Goal: Information Seeking & Learning: Learn about a topic

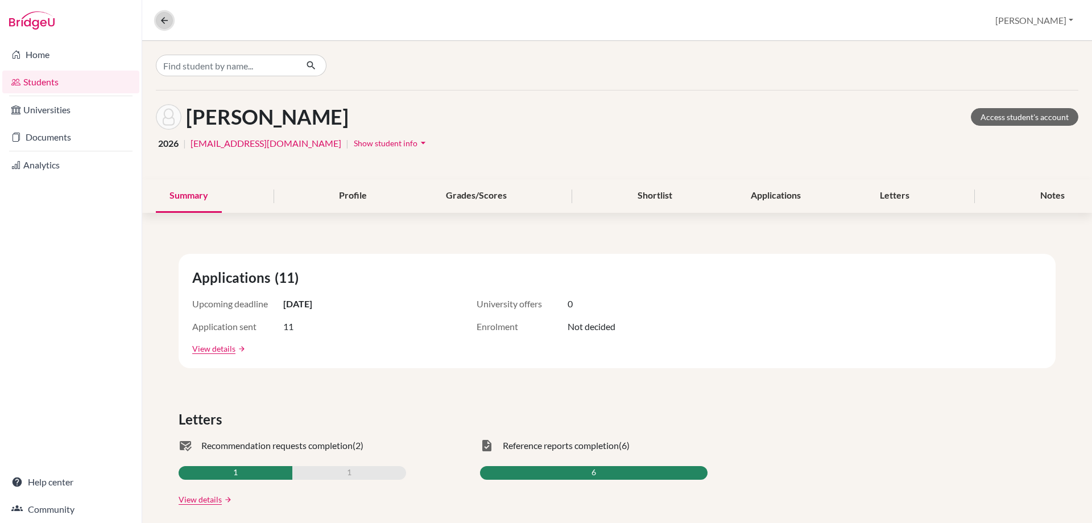
click at [165, 23] on icon at bounding box center [164, 20] width 10 height 10
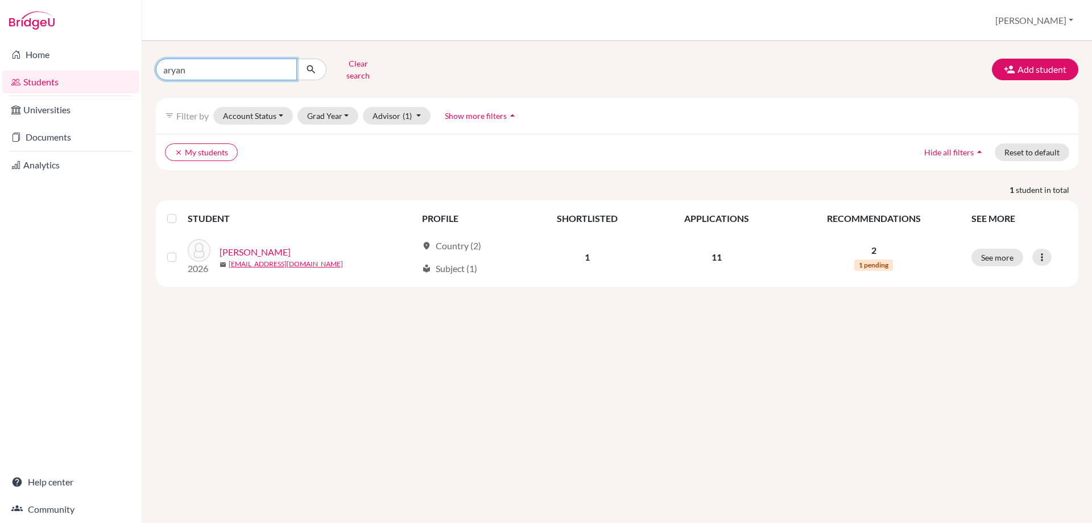
drag, startPoint x: 200, startPoint y: 67, endPoint x: 130, endPoint y: 71, distance: 70.1
click at [130, 71] on div "Home Students Universities Documents Analytics Help center Community Students o…" at bounding box center [546, 261] width 1092 height 523
type input "[PERSON_NAME]"
click button "submit" at bounding box center [311, 70] width 30 height 22
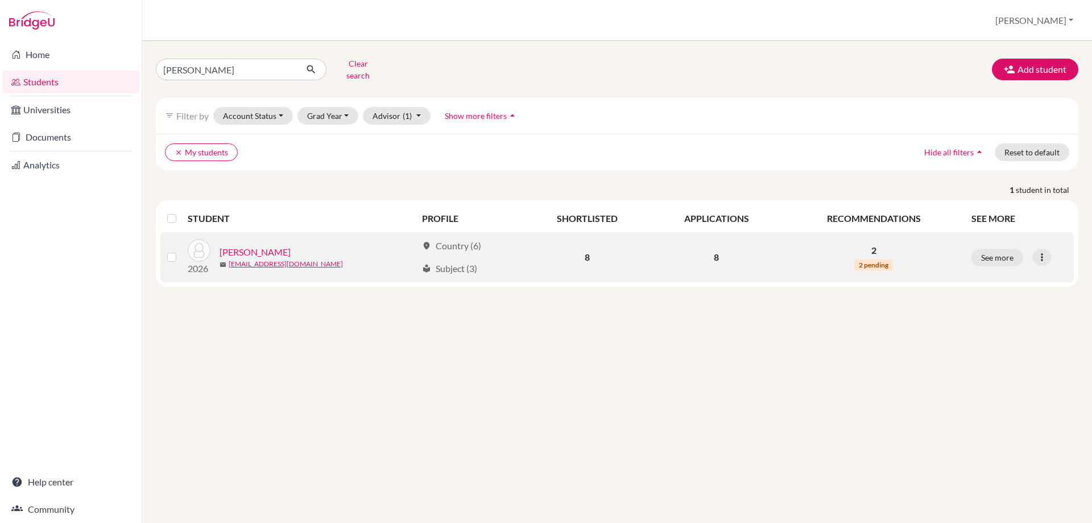
click at [233, 245] on link "[PERSON_NAME]" at bounding box center [255, 252] width 71 height 14
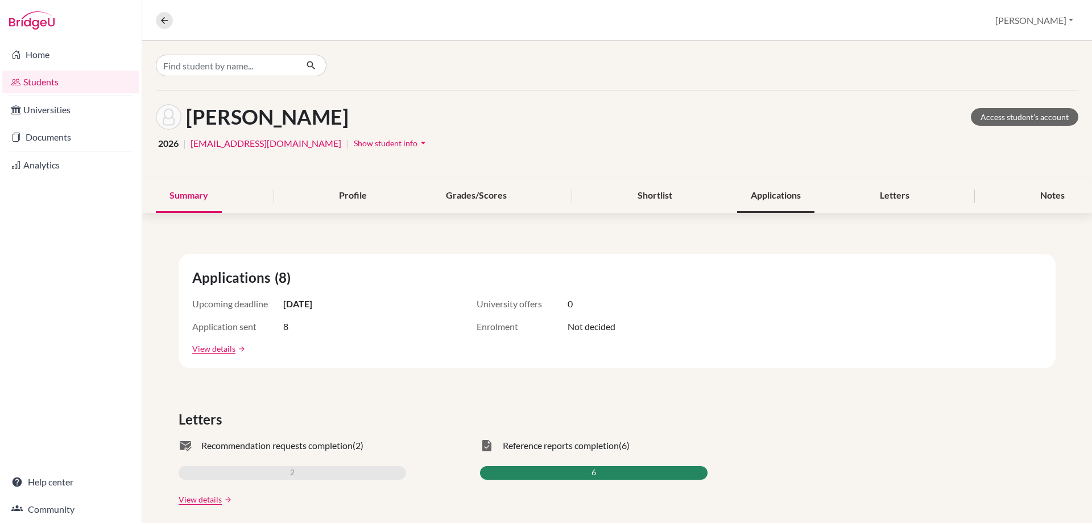
drag, startPoint x: 750, startPoint y: 182, endPoint x: 755, endPoint y: 192, distance: 10.7
click at [753, 185] on div "Applications" at bounding box center [775, 196] width 77 height 34
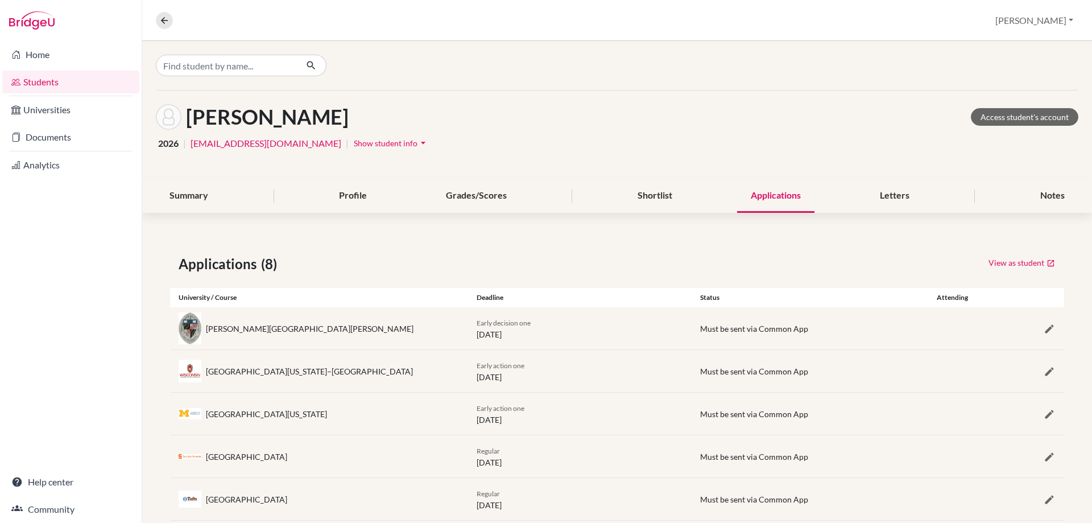
click at [58, 77] on link "Students" at bounding box center [70, 82] width 137 height 23
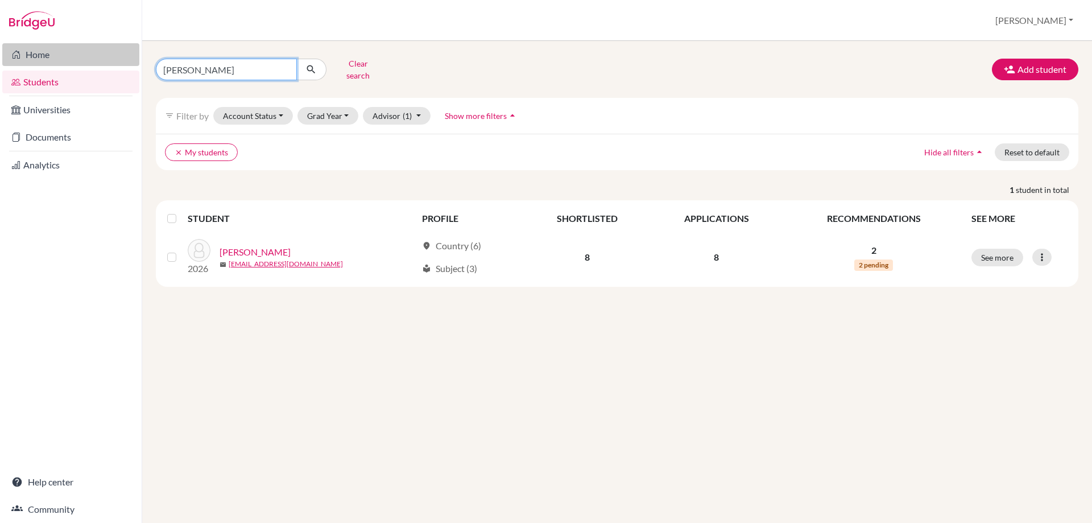
drag, startPoint x: 203, startPoint y: 69, endPoint x: 63, endPoint y: 50, distance: 141.3
click at [91, 61] on div "Home Students Universities Documents Analytics Help center Community Students o…" at bounding box center [546, 261] width 1092 height 523
type input "tarek"
click button "submit" at bounding box center [311, 70] width 30 height 22
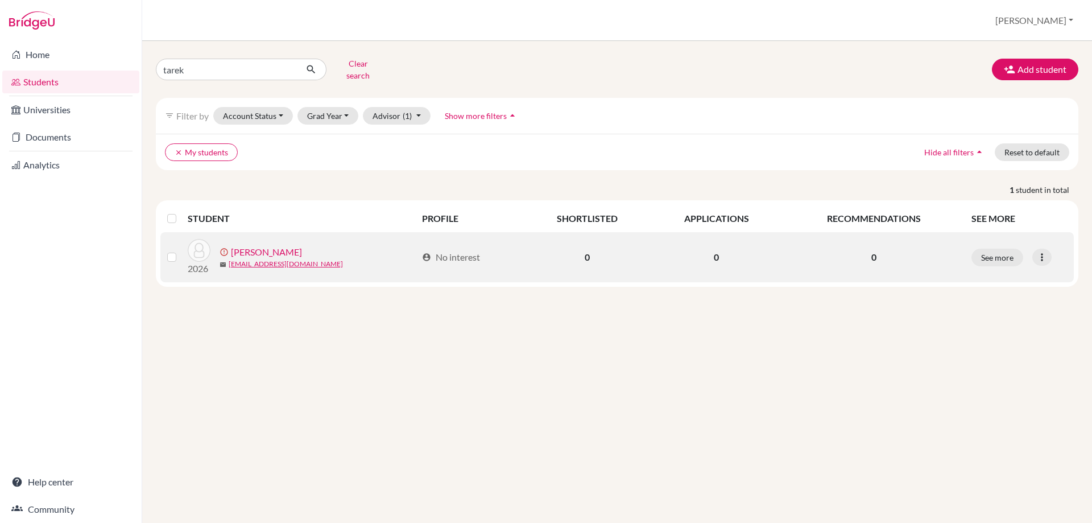
click at [251, 245] on link "[PERSON_NAME]" at bounding box center [266, 252] width 71 height 14
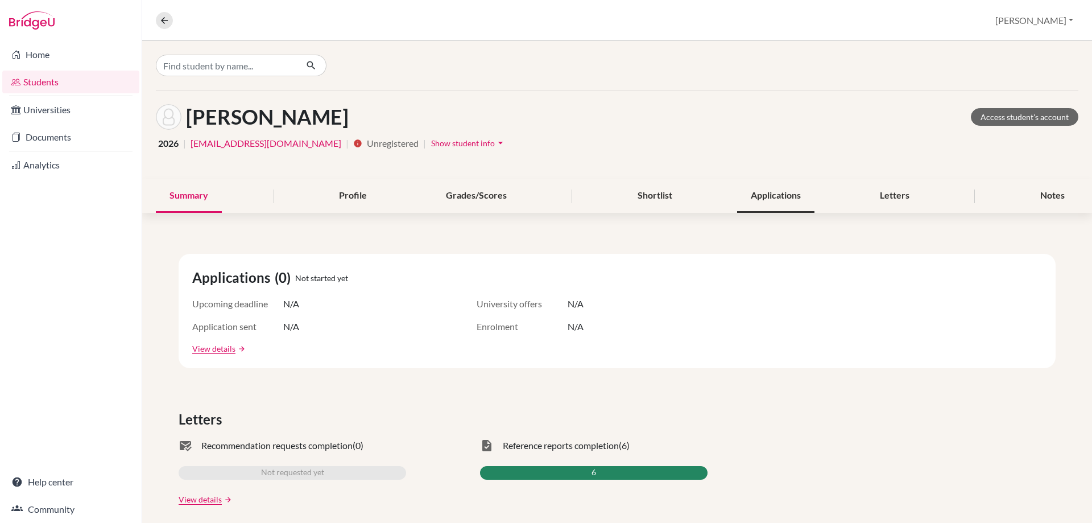
click at [779, 189] on div "Applications" at bounding box center [775, 196] width 77 height 34
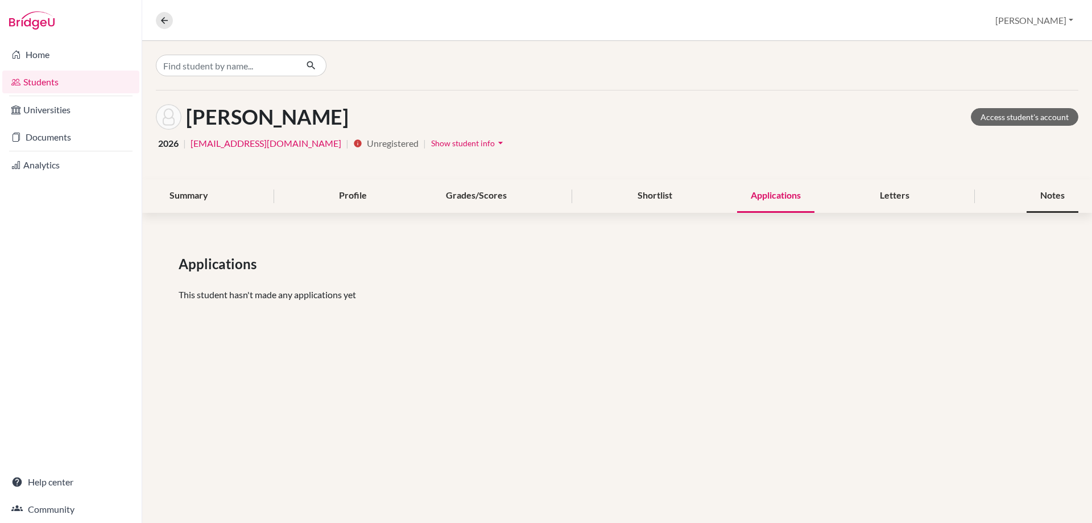
click at [1050, 195] on div "Notes" at bounding box center [1053, 196] width 52 height 34
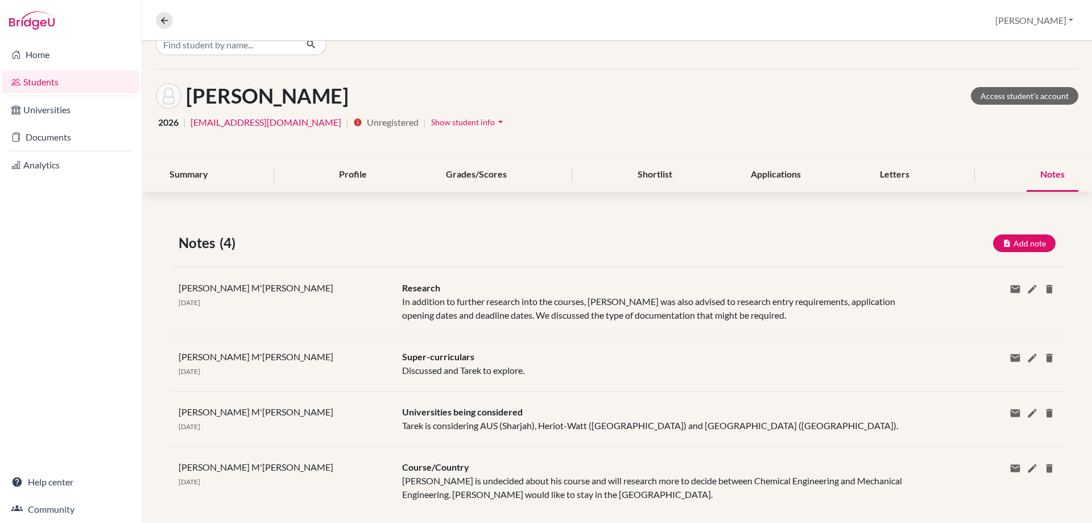
scroll to position [40, 0]
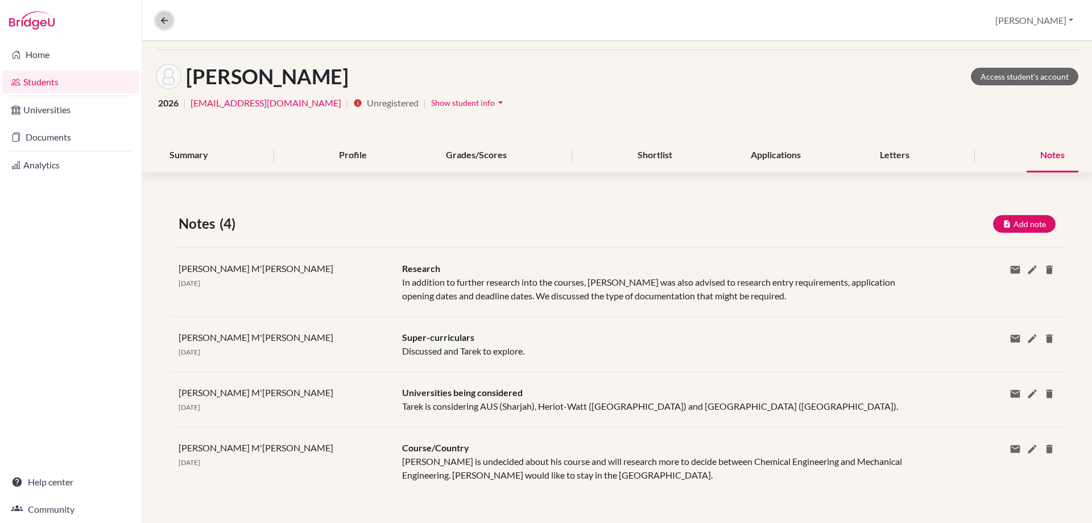
click at [164, 15] on icon at bounding box center [164, 20] width 10 height 10
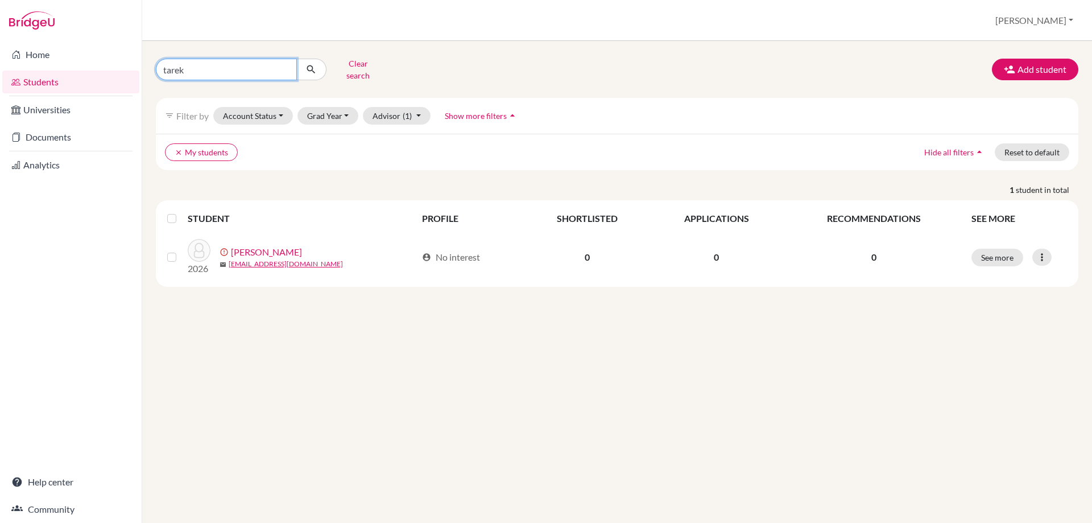
drag, startPoint x: 193, startPoint y: 73, endPoint x: 146, endPoint y: 63, distance: 48.3
click at [146, 63] on div "tarek Clear search Add student filter_list Filter by Account Status Active acco…" at bounding box center [617, 282] width 950 height 482
type input "rohan"
click button "submit" at bounding box center [311, 70] width 30 height 22
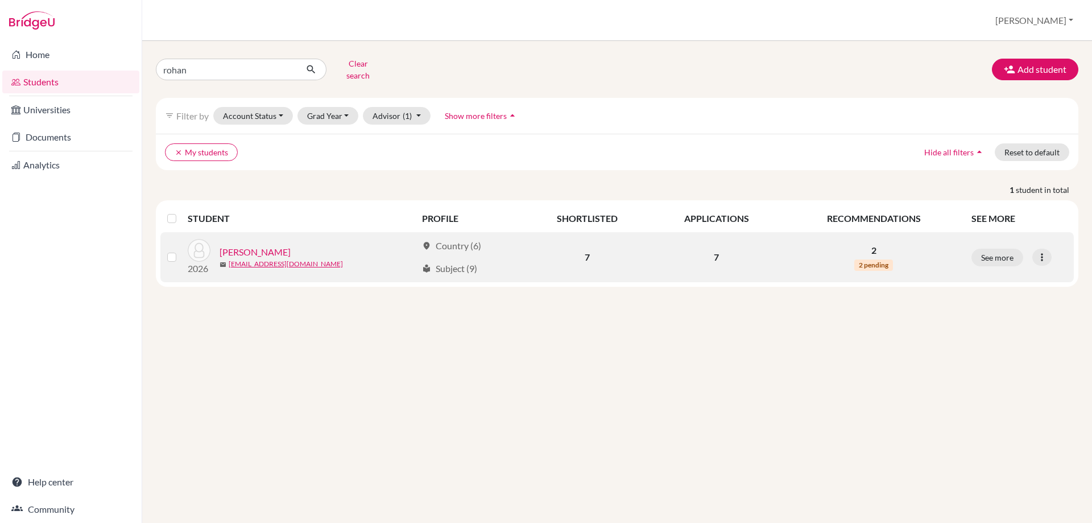
click at [261, 245] on link "Parasramka, Rohan" at bounding box center [255, 252] width 71 height 14
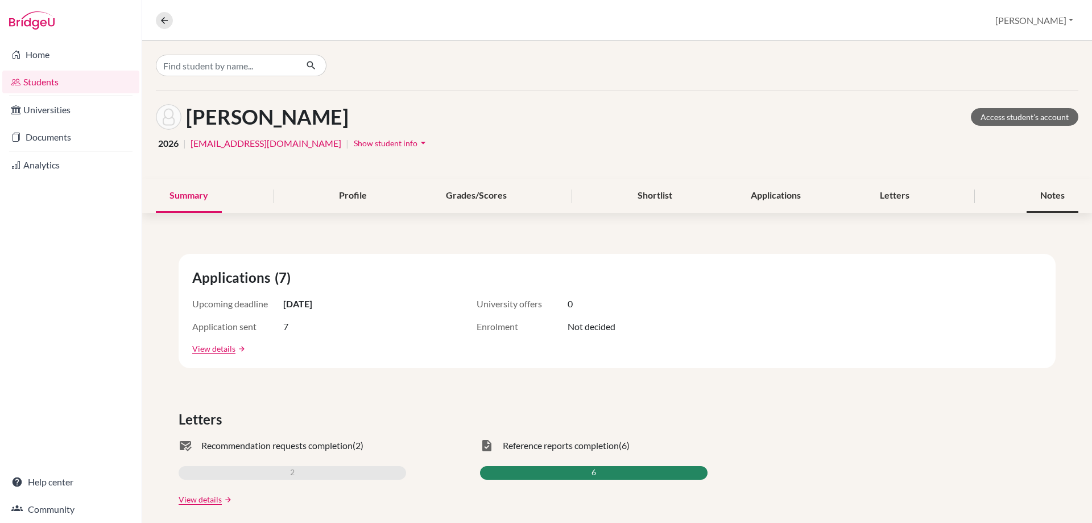
click at [1040, 197] on div "Notes" at bounding box center [1053, 196] width 52 height 34
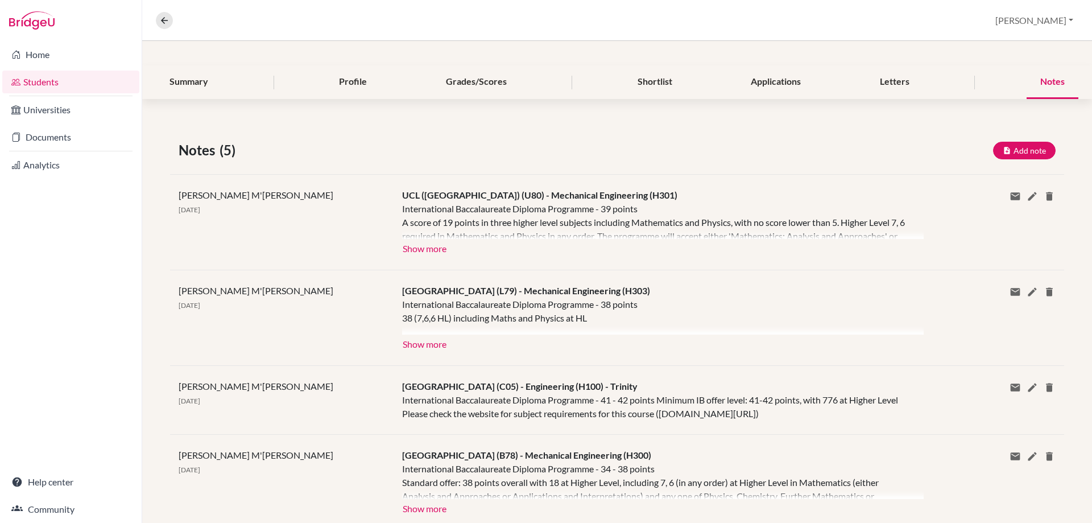
scroll to position [244, 0]
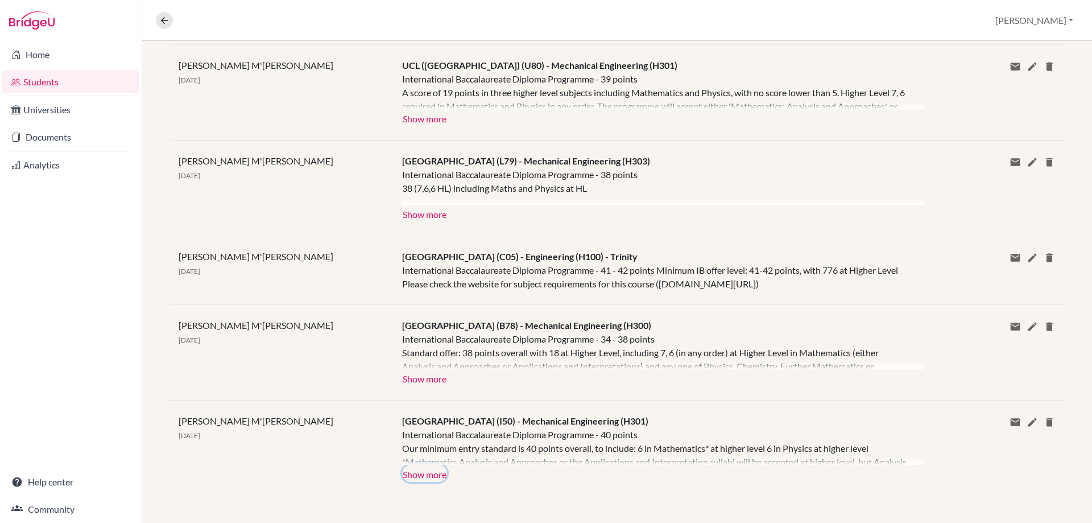
click at [433, 474] on button "Show more" at bounding box center [424, 473] width 45 height 17
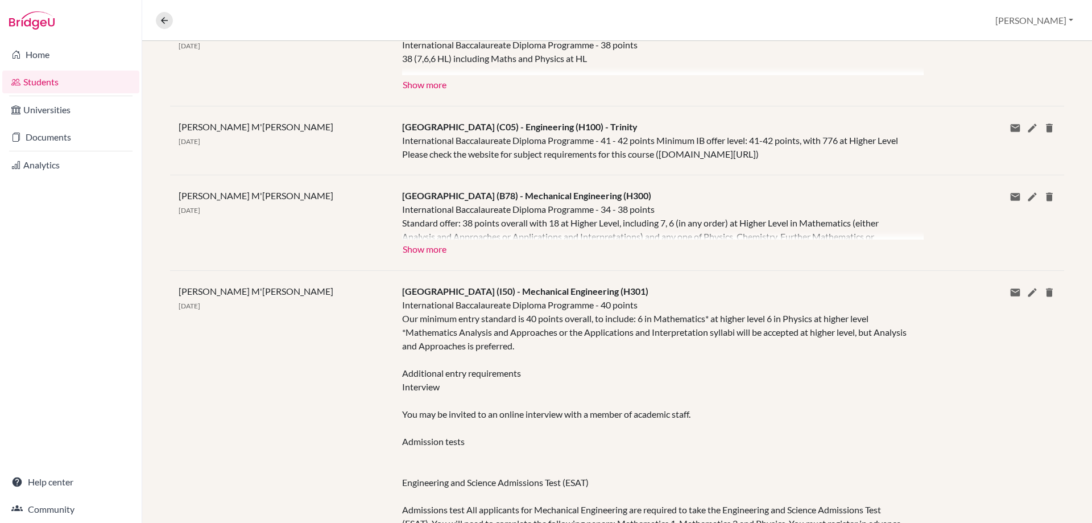
scroll to position [339, 0]
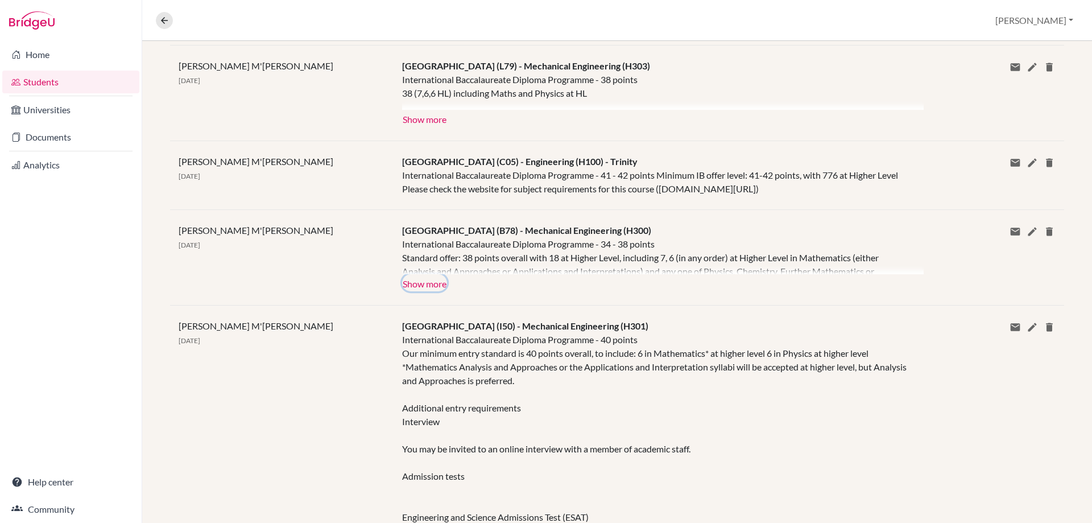
click at [424, 279] on button "Show more" at bounding box center [424, 282] width 45 height 17
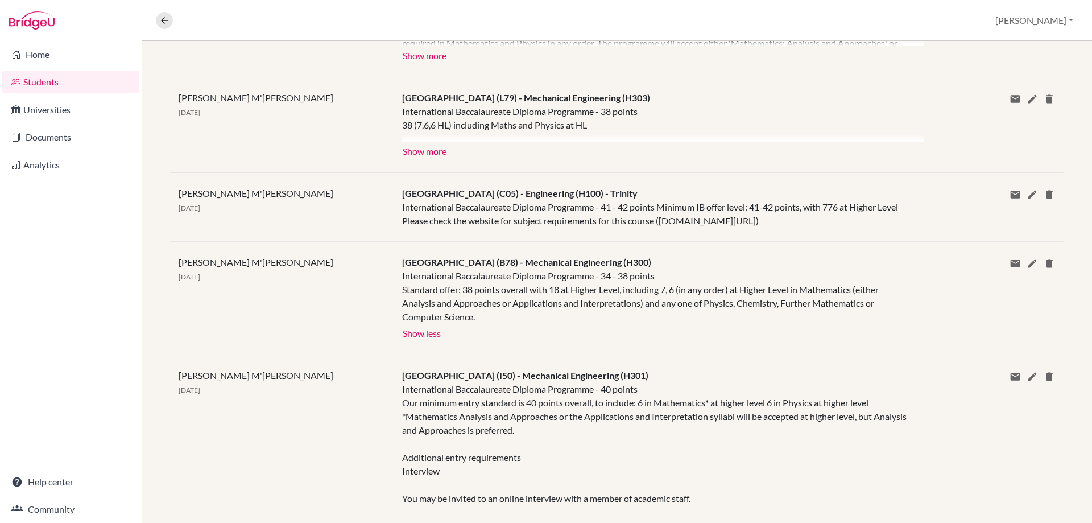
scroll to position [282, 0]
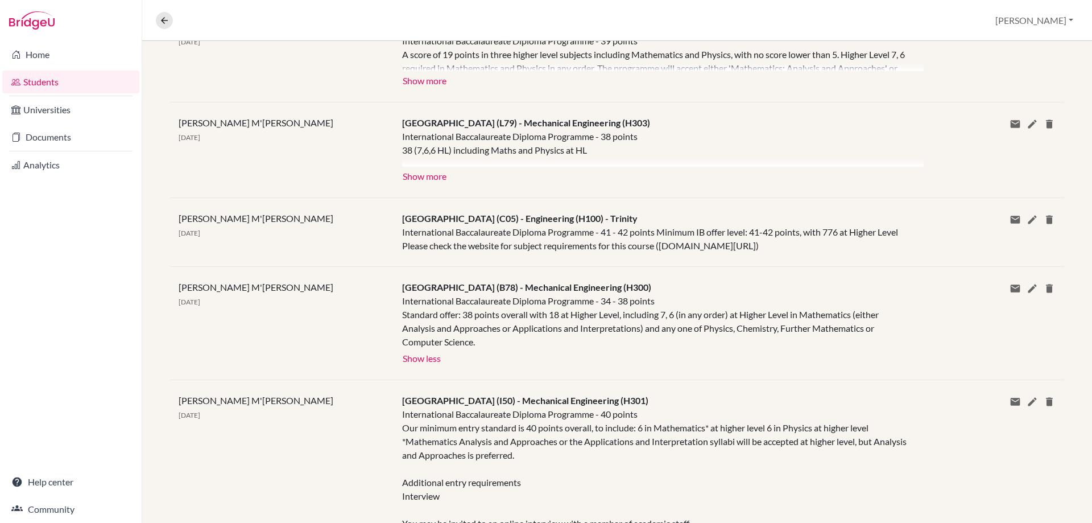
drag, startPoint x: 650, startPoint y: 216, endPoint x: 616, endPoint y: 214, distance: 33.6
click at [616, 214] on div "University of Cambridge (C05) - Engineering (H100) - Trinity International Bacc…" at bounding box center [655, 232] width 522 height 41
click at [434, 170] on button "Show more" at bounding box center [424, 175] width 45 height 17
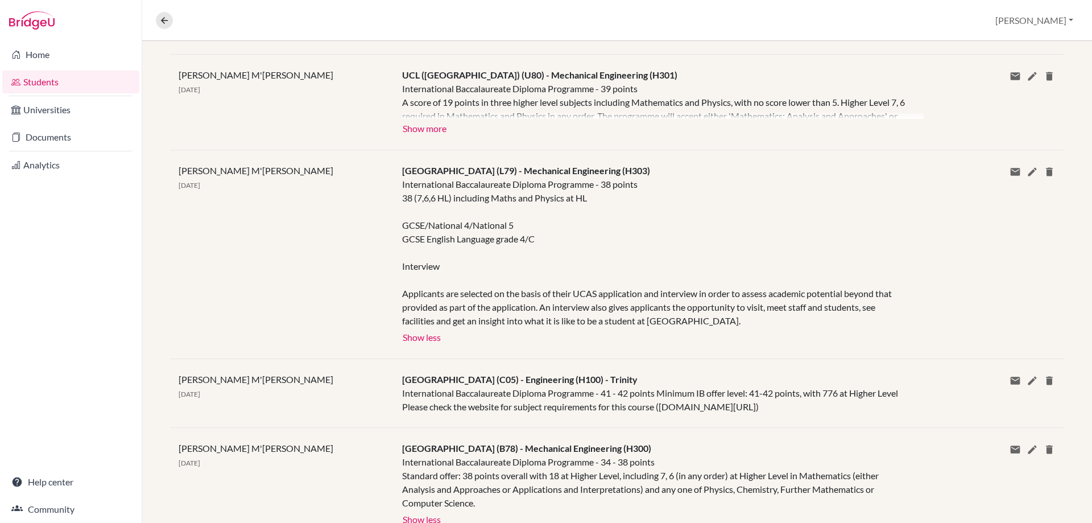
scroll to position [168, 0]
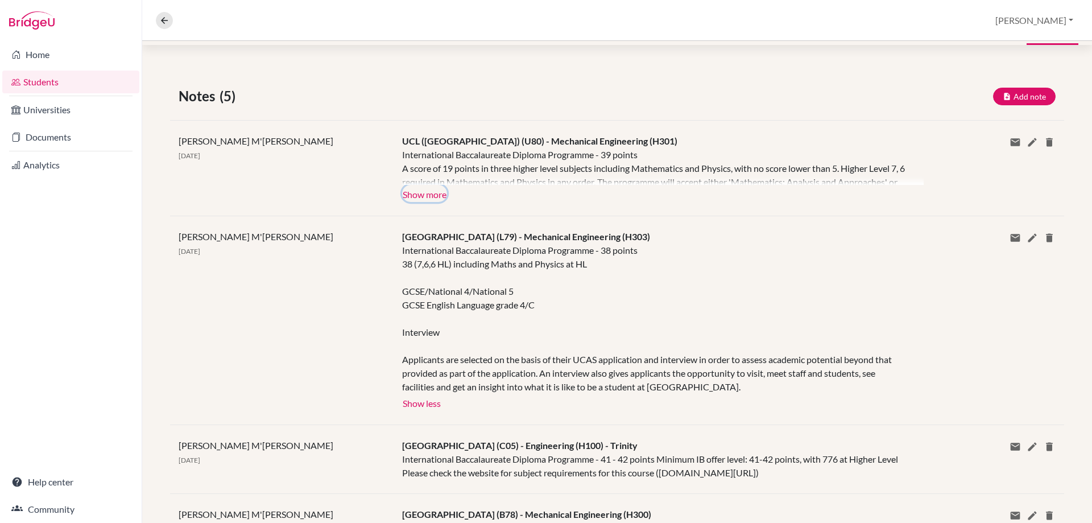
click at [407, 199] on button "Show more" at bounding box center [424, 193] width 45 height 17
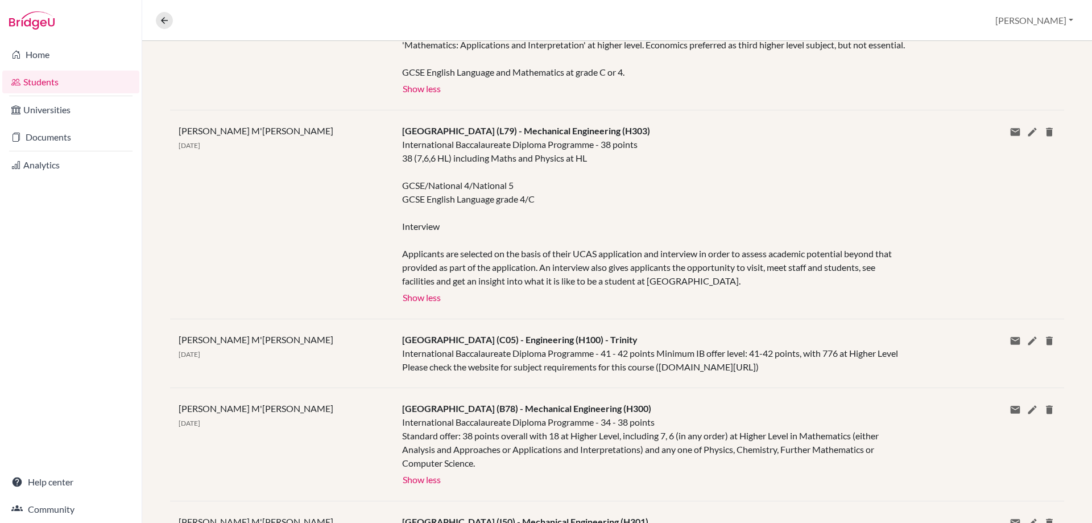
scroll to position [339, 0]
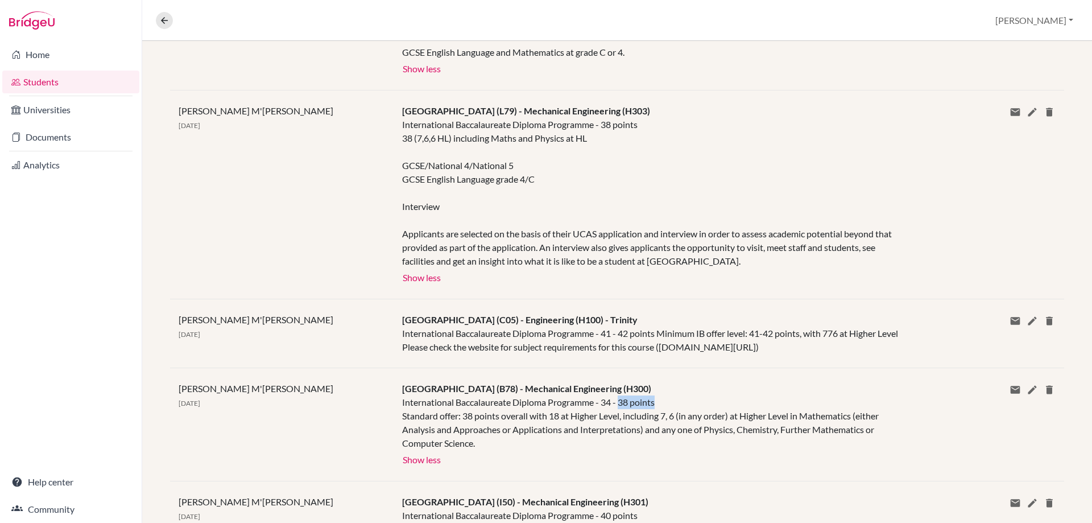
drag, startPoint x: 663, startPoint y: 416, endPoint x: 618, endPoint y: 418, distance: 45.0
click at [618, 418] on div "International Baccalaureate Diploma Programme - 34 - 38 points Standard offer: …" at bounding box center [654, 422] width 505 height 55
drag, startPoint x: 599, startPoint y: 415, endPoint x: 617, endPoint y: 413, distance: 17.7
click at [617, 413] on div "International Baccalaureate Diploma Programme - 34 - 38 points Standard offer: …" at bounding box center [654, 422] width 505 height 55
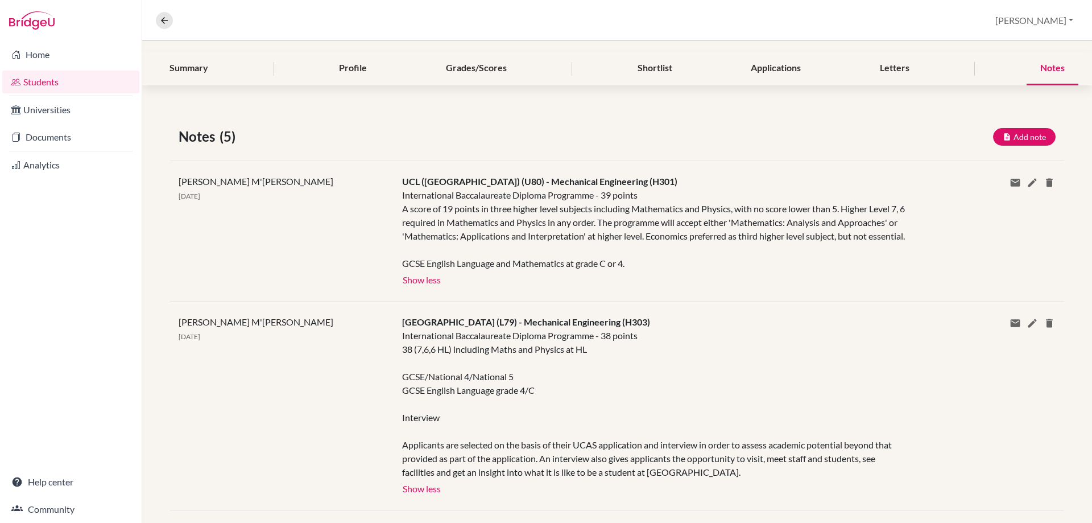
scroll to position [111, 0]
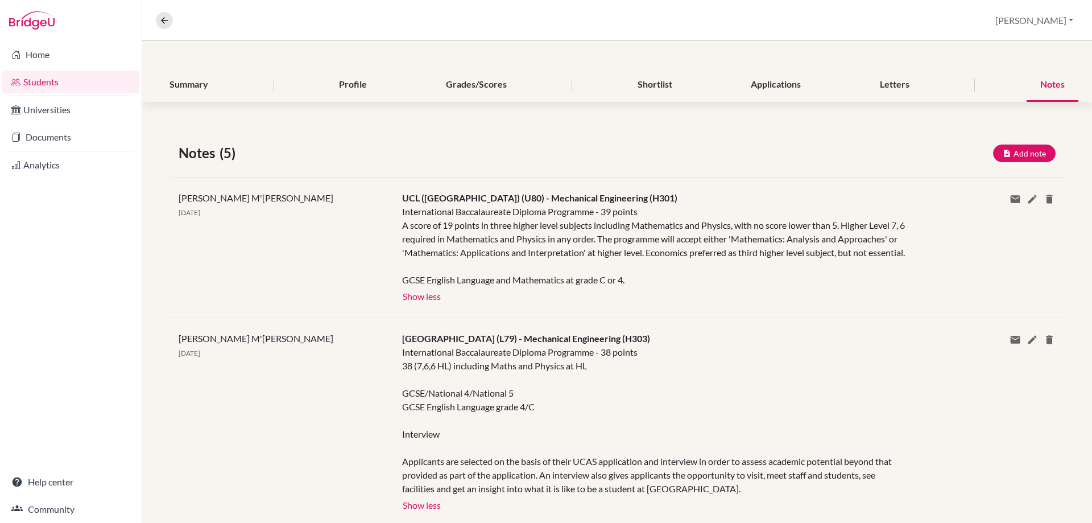
drag, startPoint x: 676, startPoint y: 354, endPoint x: 384, endPoint y: 350, distance: 292.5
click at [384, 350] on div "Michelle M'Cartney 25 Sep 2025 Loughborough University (L79) - Mechanical Engin…" at bounding box center [617, 421] width 894 height 209
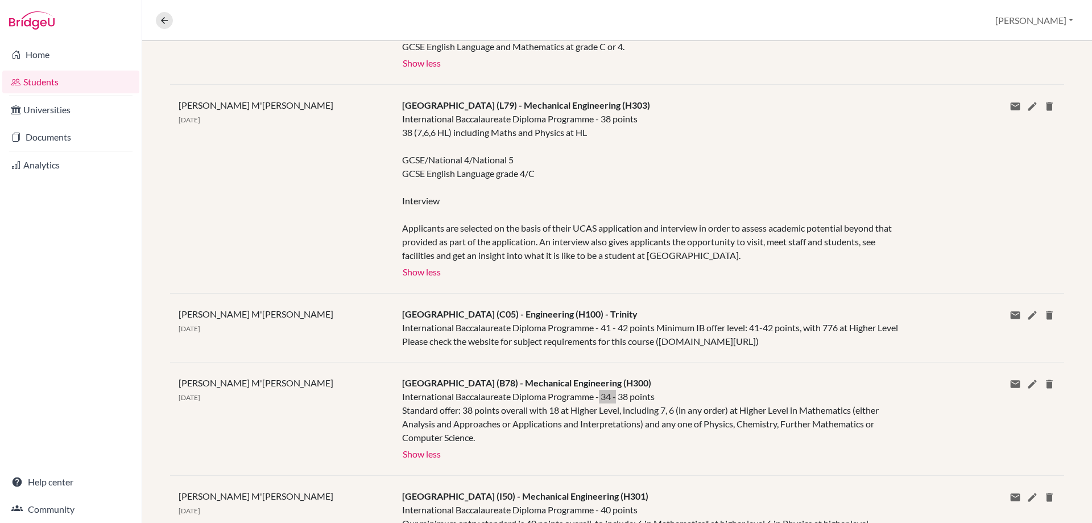
scroll to position [339, 0]
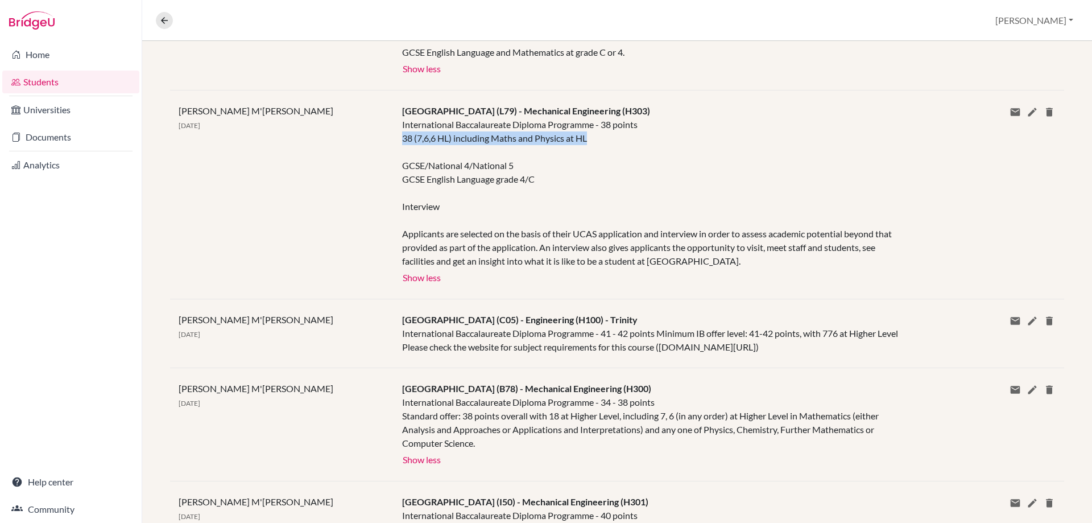
drag, startPoint x: 589, startPoint y: 147, endPoint x: 394, endPoint y: 154, distance: 195.3
click at [394, 154] on div "Loughborough University (L79) - Mechanical Engineering (H303) International Bac…" at bounding box center [655, 194] width 522 height 181
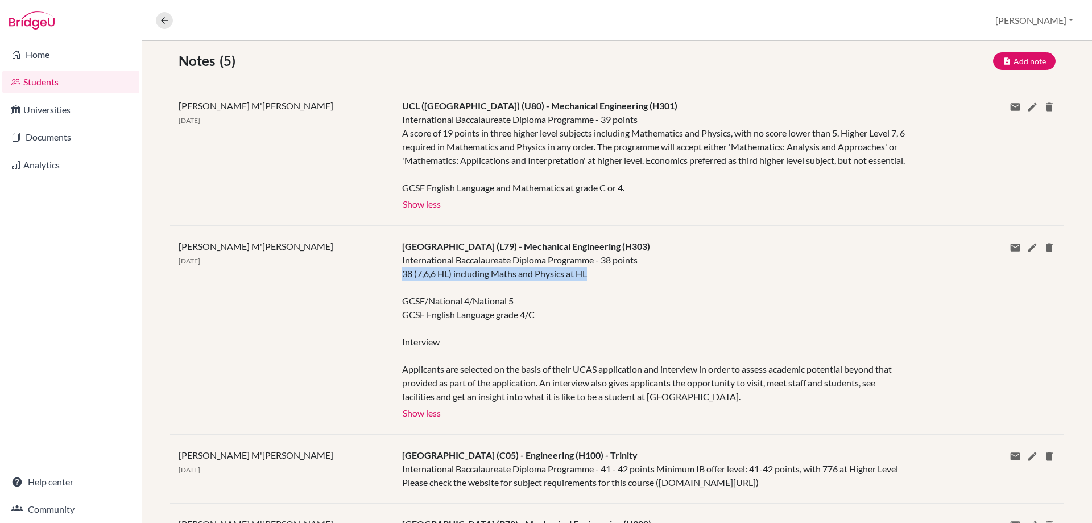
scroll to position [168, 0]
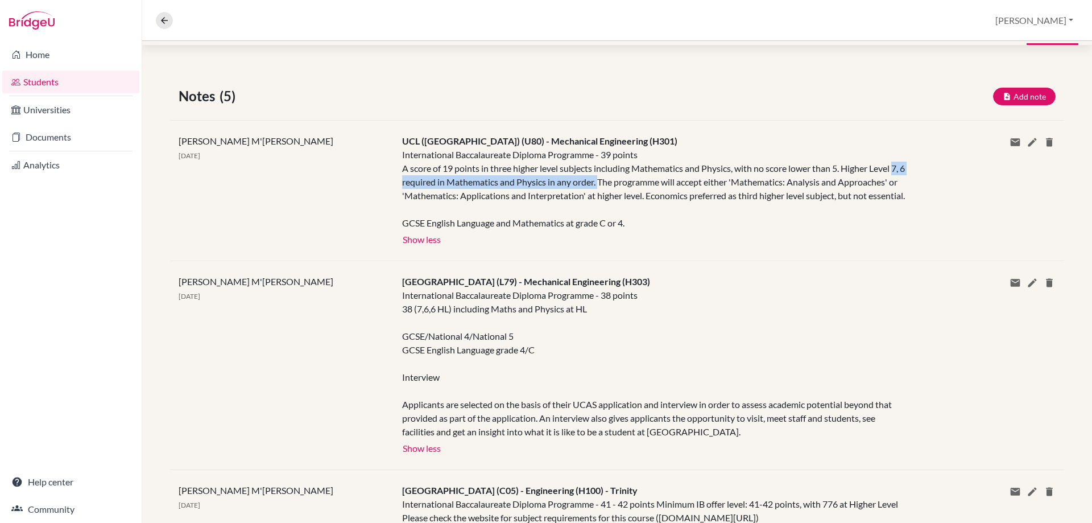
drag, startPoint x: 398, startPoint y: 182, endPoint x: 614, endPoint y: 183, distance: 216.2
click at [614, 183] on div "UCL (University College London) (U80) - Mechanical Engineering (H301) Internati…" at bounding box center [655, 190] width 522 height 113
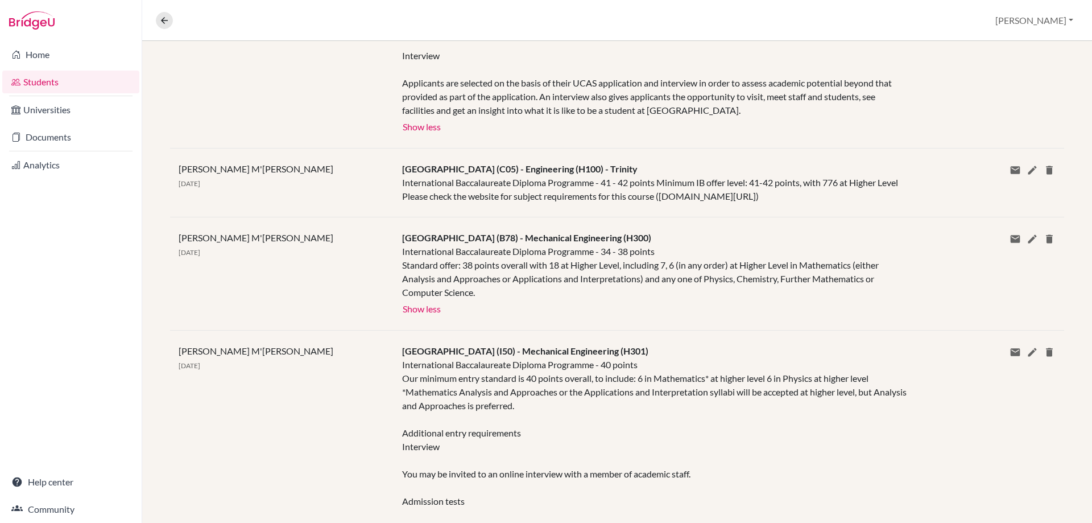
scroll to position [509, 0]
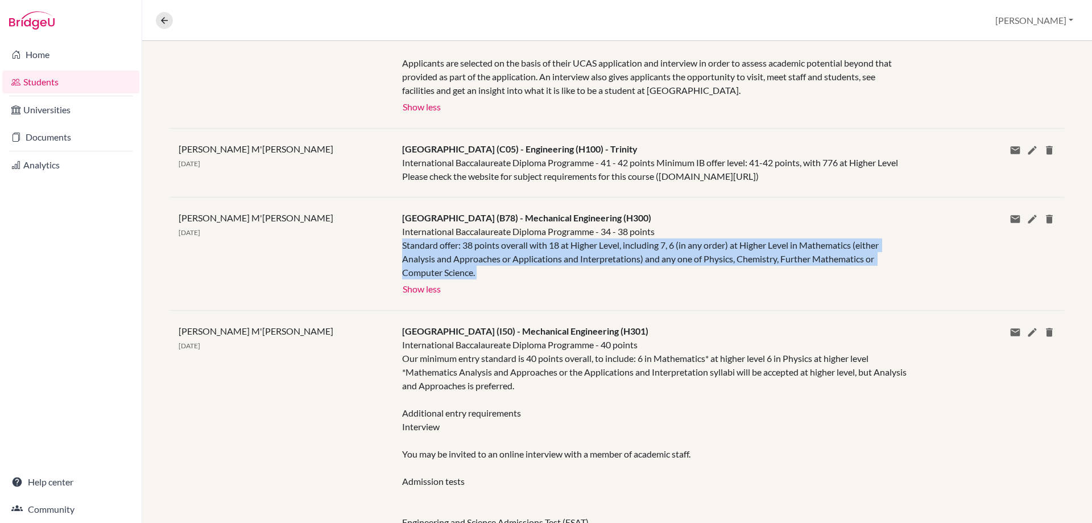
drag, startPoint x: 398, startPoint y: 261, endPoint x: 923, endPoint y: 259, distance: 524.6
click at [923, 259] on div "Michelle M'Cartney 25 Sep 2025 University of Bristol (B78) - Mechanical Enginee…" at bounding box center [617, 253] width 894 height 113
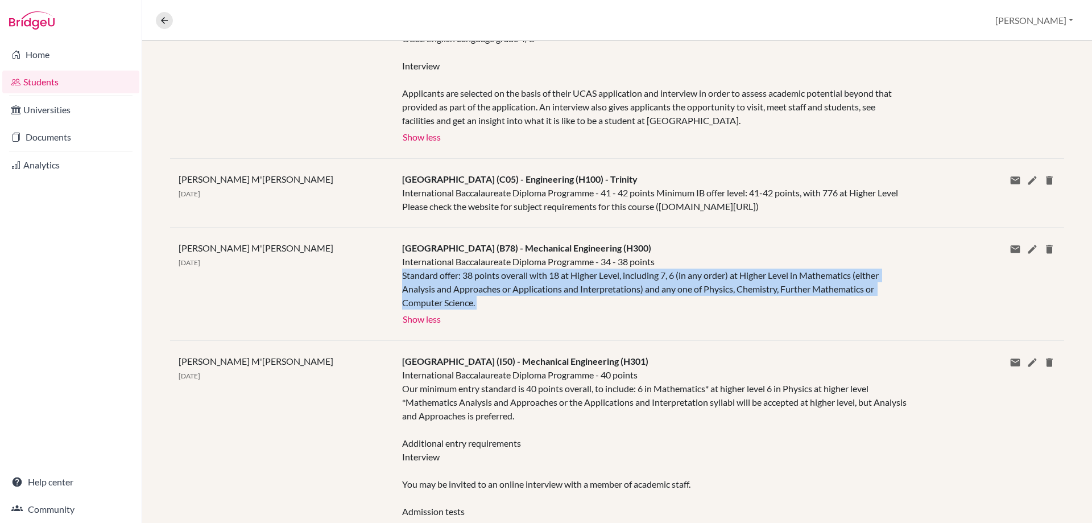
scroll to position [452, 0]
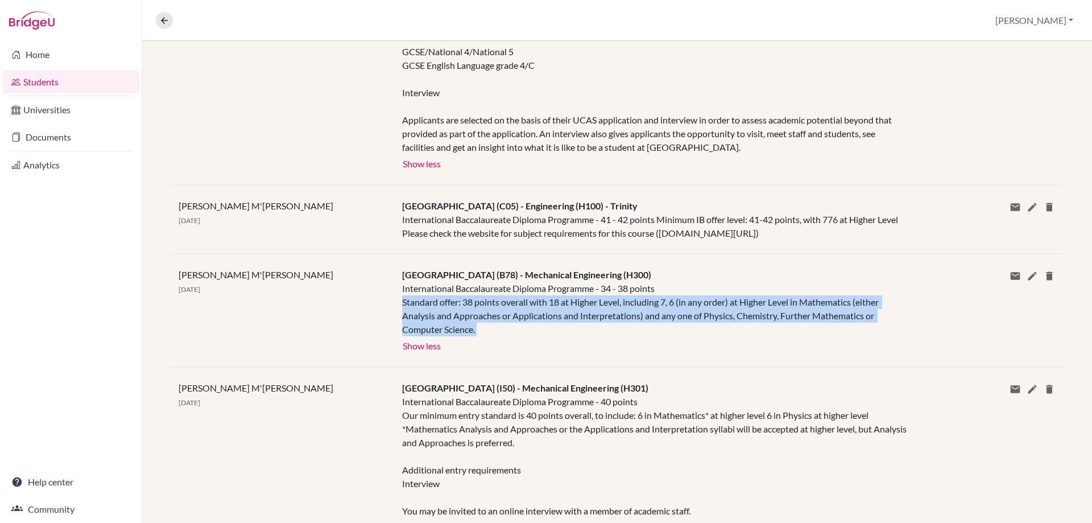
click at [481, 316] on div "International Baccalaureate Diploma Programme - 34 - 38 points Standard offer: …" at bounding box center [654, 309] width 505 height 55
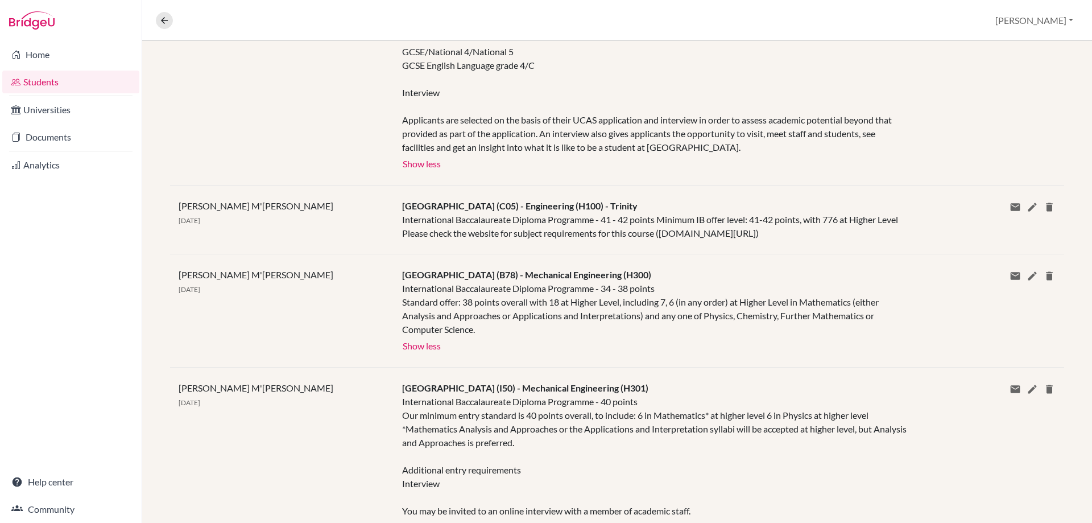
click at [468, 317] on div "International Baccalaureate Diploma Programme - 34 - 38 points Standard offer: …" at bounding box center [654, 309] width 505 height 55
drag, startPoint x: 464, startPoint y: 319, endPoint x: 473, endPoint y: 315, distance: 9.7
click at [473, 315] on div "International Baccalaureate Diploma Programme - 34 - 38 points Standard offer: …" at bounding box center [654, 309] width 505 height 55
drag, startPoint x: 550, startPoint y: 319, endPoint x: 558, endPoint y: 317, distance: 8.6
click at [558, 317] on div "International Baccalaureate Diploma Programme - 34 - 38 points Standard offer: …" at bounding box center [654, 309] width 505 height 55
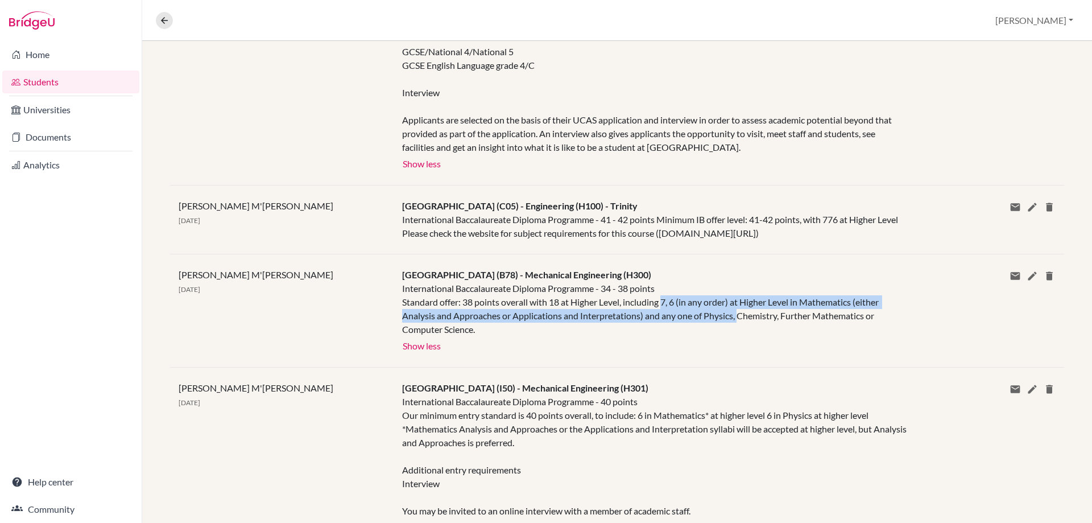
drag, startPoint x: 663, startPoint y: 318, endPoint x: 739, endPoint y: 333, distance: 77.1
click at [739, 333] on div "International Baccalaureate Diploma Programme - 34 - 38 points Standard offer: …" at bounding box center [654, 309] width 505 height 55
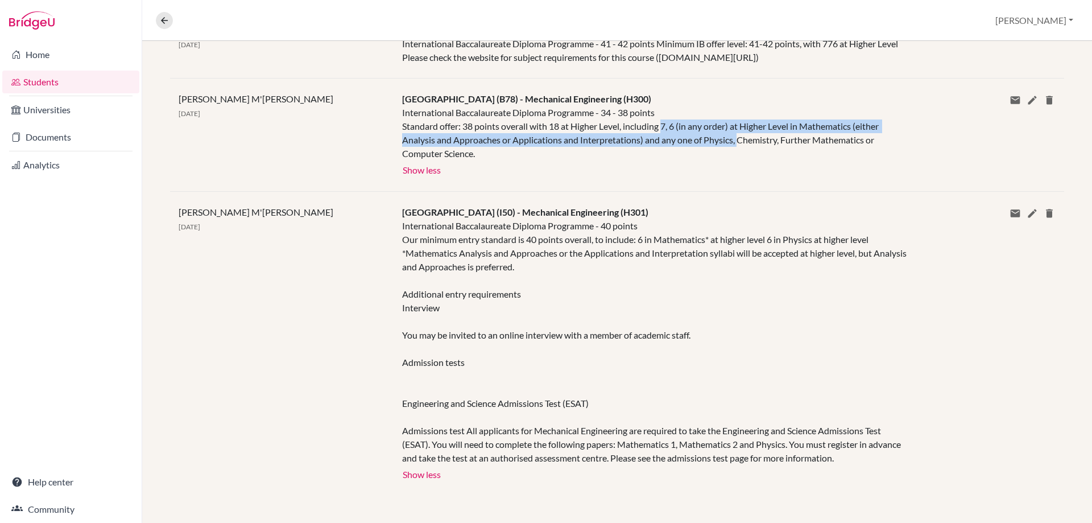
scroll to position [642, 0]
drag, startPoint x: 526, startPoint y: 212, endPoint x: 699, endPoint y: 213, distance: 173.0
click at [699, 213] on div "Imperial College London (I50) - Mechanical Engineering (H301) International Bac…" at bounding box center [655, 343] width 522 height 277
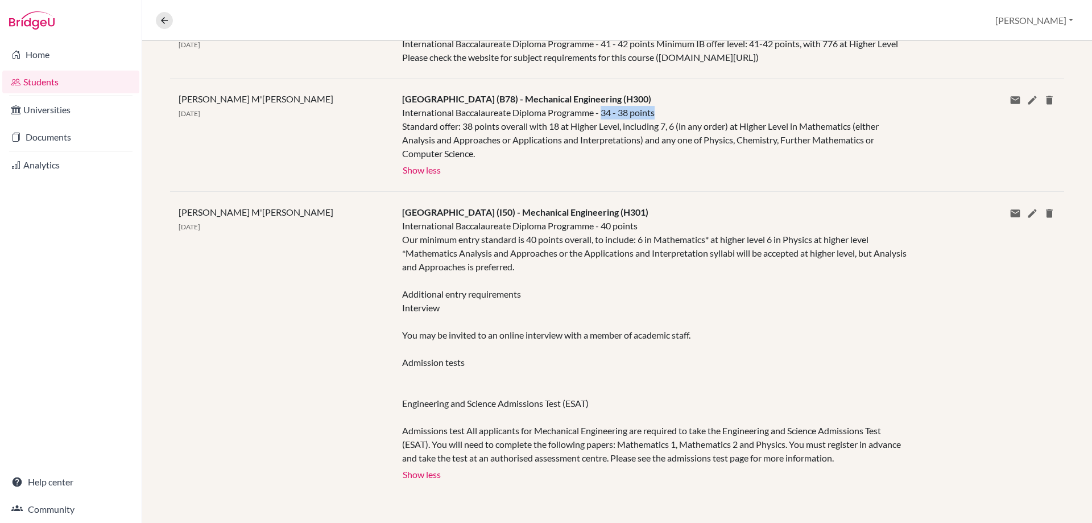
drag, startPoint x: 662, startPoint y: 111, endPoint x: 604, endPoint y: 114, distance: 58.7
click at [604, 114] on div "International Baccalaureate Diploma Programme - 34 - 38 points Standard offer: …" at bounding box center [654, 133] width 505 height 55
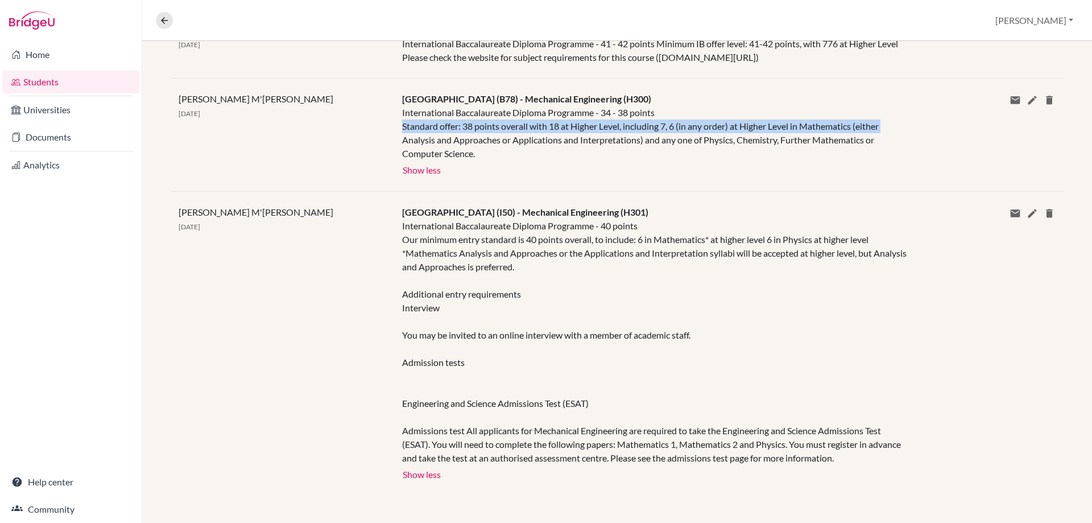
drag, startPoint x: 399, startPoint y: 128, endPoint x: 901, endPoint y: 128, distance: 502.4
click at [901, 128] on div "University of Bristol (B78) - Mechanical Engineering (H300) International Bacca…" at bounding box center [655, 134] width 522 height 85
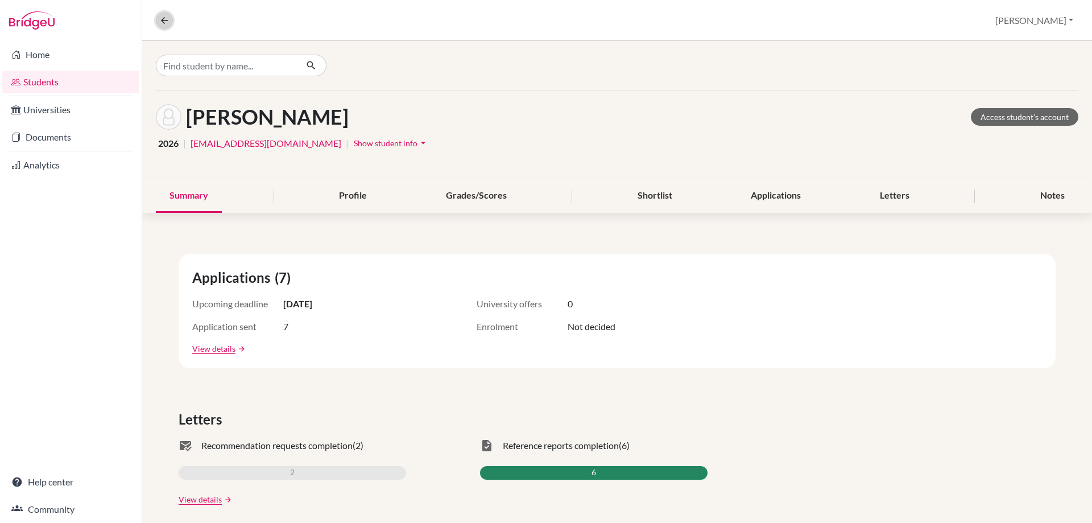
click at [166, 20] on icon at bounding box center [164, 20] width 10 height 10
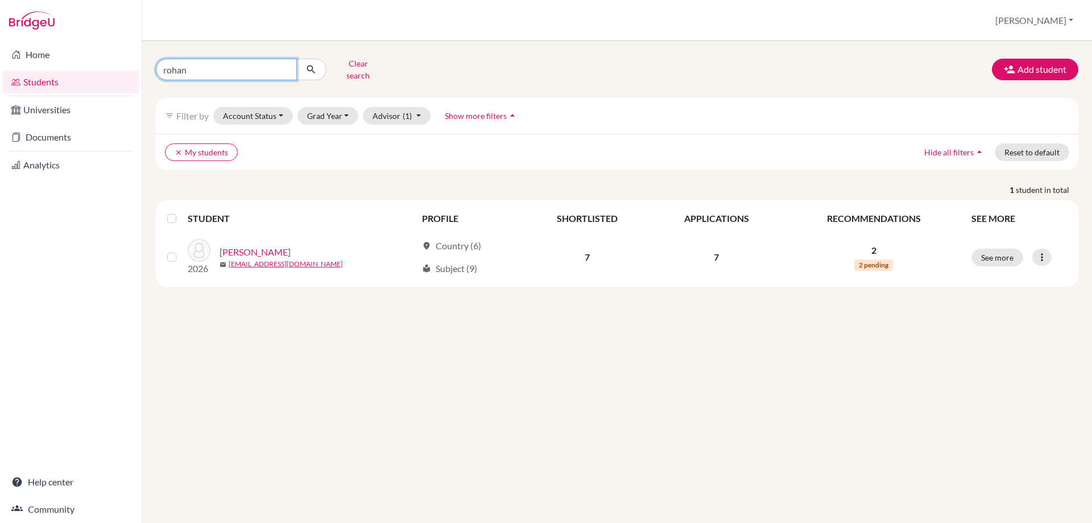
drag, startPoint x: 202, startPoint y: 67, endPoint x: 145, endPoint y: 64, distance: 57.0
click at [150, 65] on div "rohan Clear search" at bounding box center [303, 70] width 313 height 30
type input "siya"
click button "submit" at bounding box center [311, 70] width 30 height 22
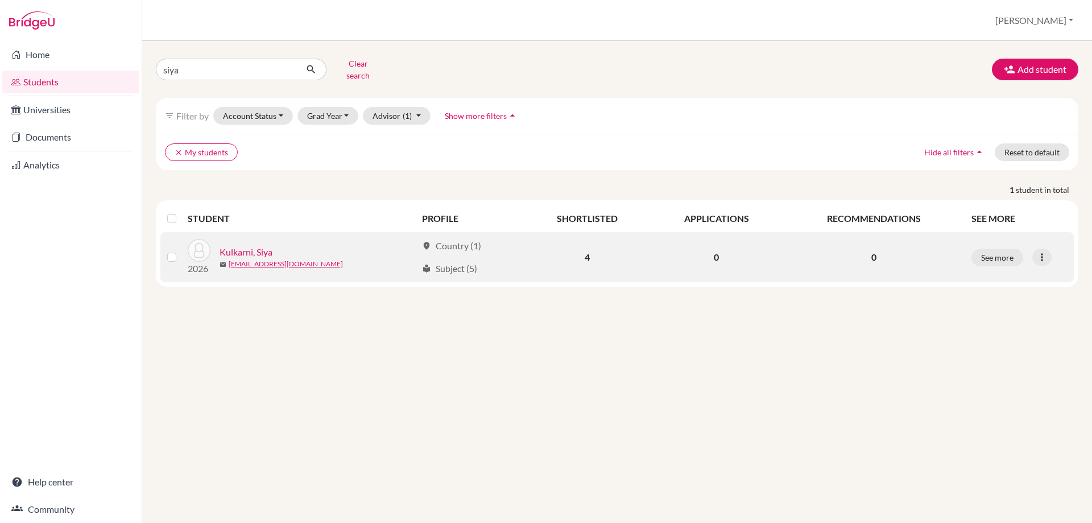
click at [253, 245] on link "Kulkarni, Siya" at bounding box center [246, 252] width 53 height 14
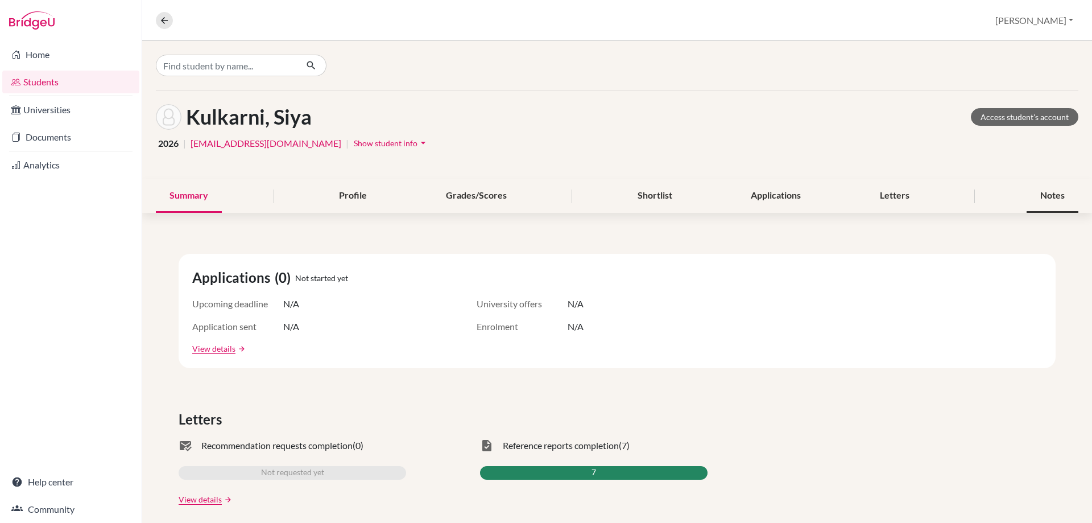
click at [1060, 200] on div "Notes" at bounding box center [1053, 196] width 52 height 34
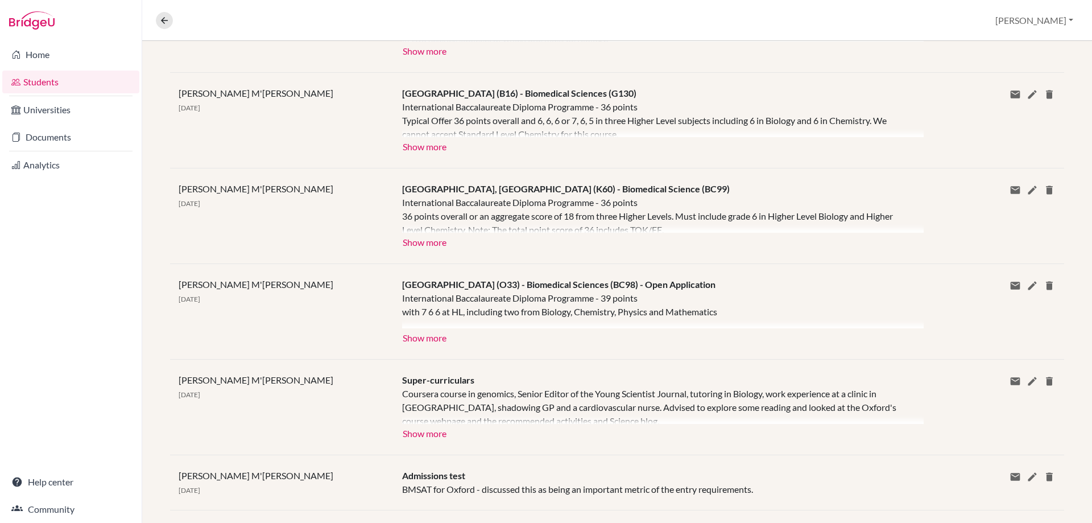
scroll to position [341, 0]
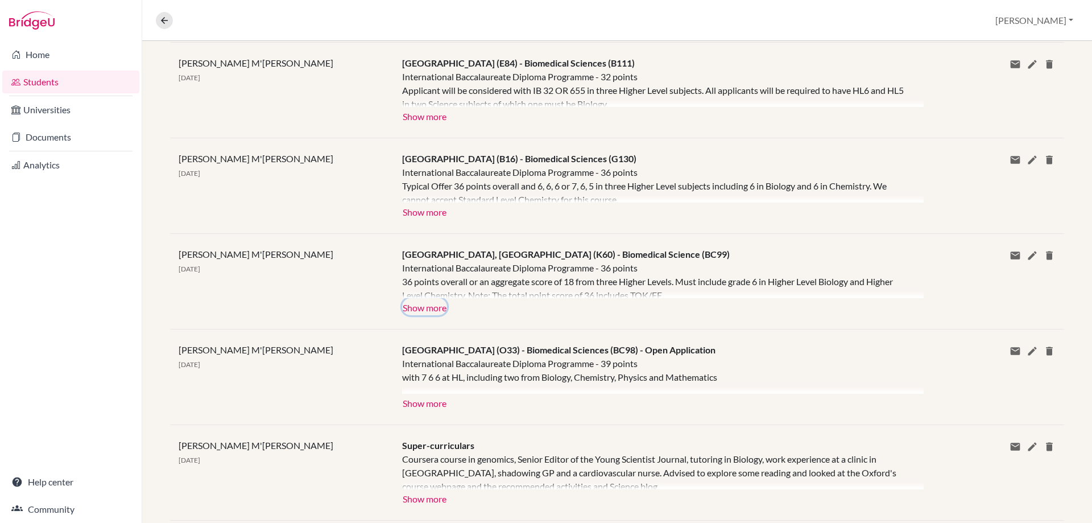
click at [417, 304] on button "Show more" at bounding box center [424, 306] width 45 height 17
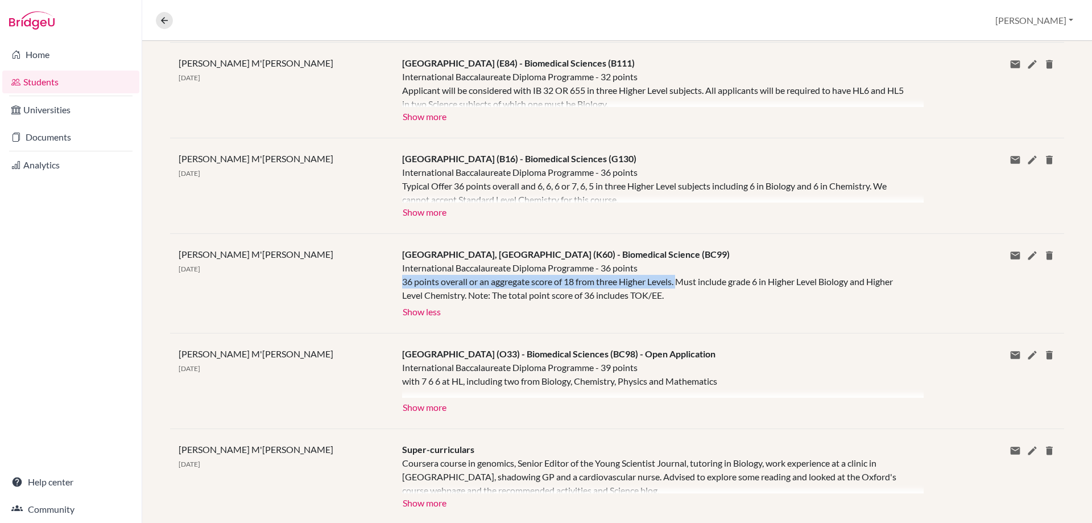
drag, startPoint x: 399, startPoint y: 280, endPoint x: 680, endPoint y: 281, distance: 280.5
click at [680, 281] on div "King's College London, University of London (K60) - Biomedical Science (BC99) I…" at bounding box center [655, 283] width 522 height 72
click at [481, 262] on div "International Baccalaureate Diploma Programme - 36 points 36 points overall or …" at bounding box center [654, 281] width 505 height 41
drag, startPoint x: 475, startPoint y: 283, endPoint x: 680, endPoint y: 283, distance: 205.4
click at [680, 283] on div "International Baccalaureate Diploma Programme - 36 points 36 points overall or …" at bounding box center [654, 281] width 505 height 41
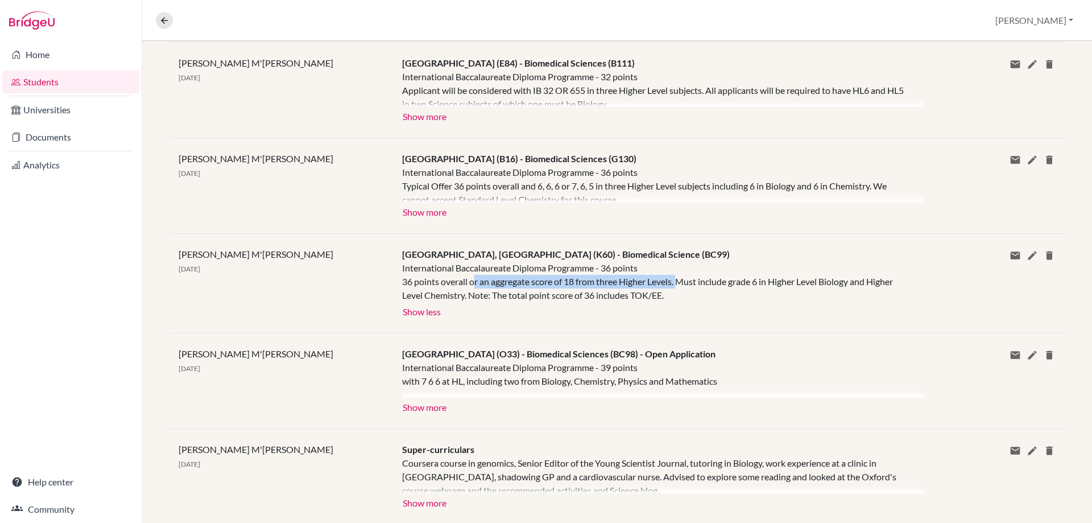
click at [680, 283] on div "International Baccalaureate Diploma Programme - 36 points 36 points overall or …" at bounding box center [654, 281] width 505 height 41
drag, startPoint x: 680, startPoint y: 283, endPoint x: 471, endPoint y: 281, distance: 210.0
click at [471, 281] on div "International Baccalaureate Diploma Programme - 36 points 36 points overall or …" at bounding box center [654, 281] width 505 height 41
click at [408, 405] on button "Show more" at bounding box center [424, 406] width 45 height 17
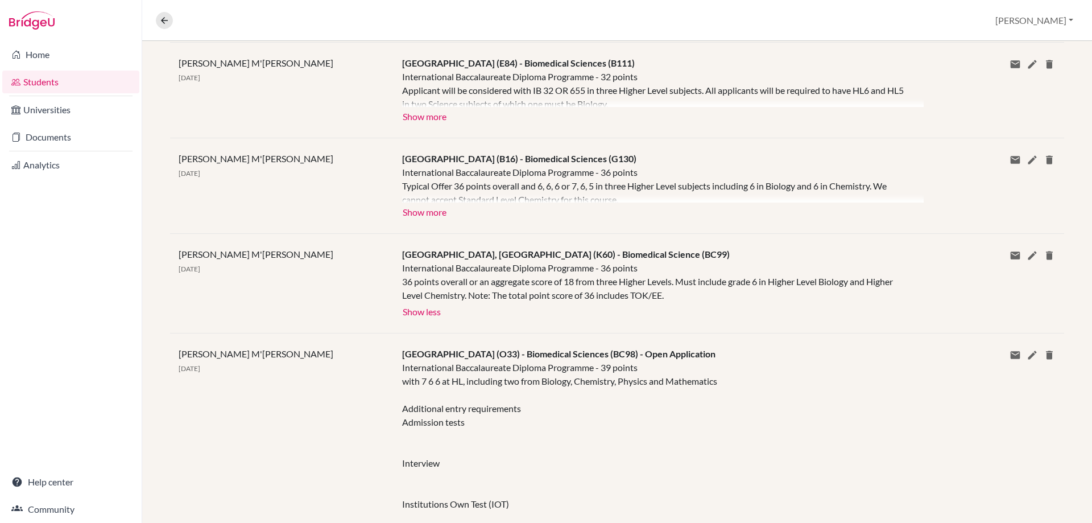
click at [478, 298] on div "International Baccalaureate Diploma Programme - 36 points 36 points overall or …" at bounding box center [654, 281] width 505 height 41
click at [435, 212] on button "Show more" at bounding box center [424, 211] width 45 height 17
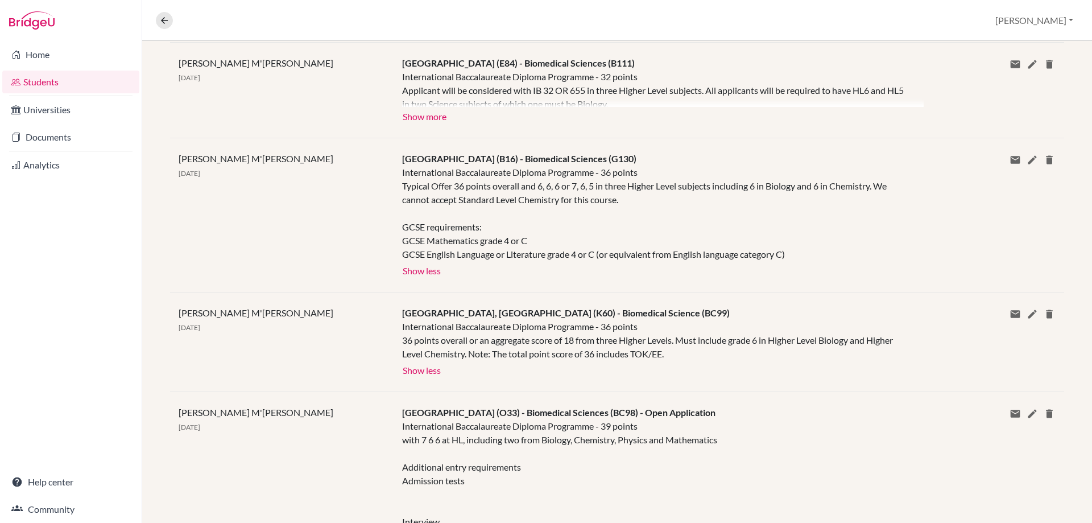
scroll to position [284, 0]
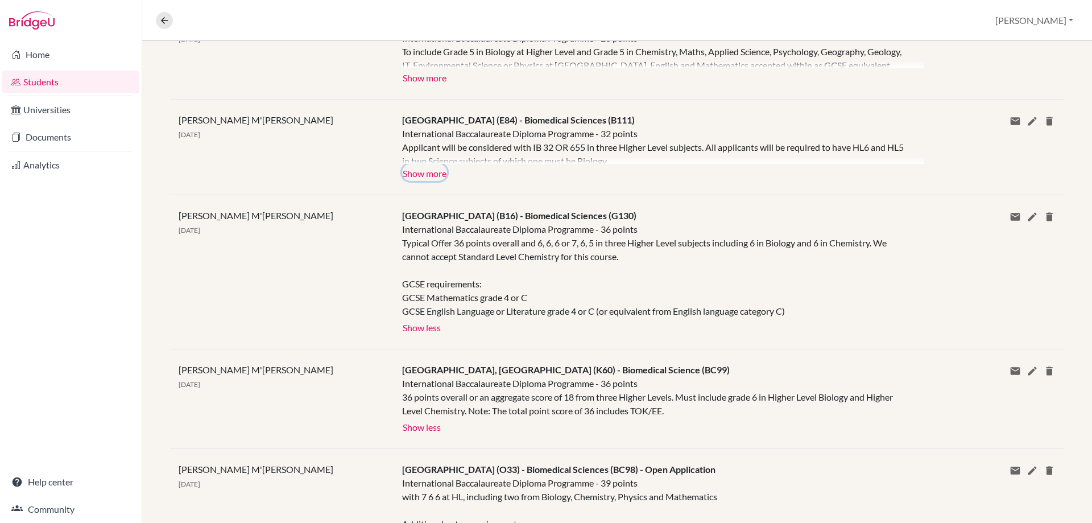
click at [423, 177] on button "Show more" at bounding box center [424, 172] width 45 height 17
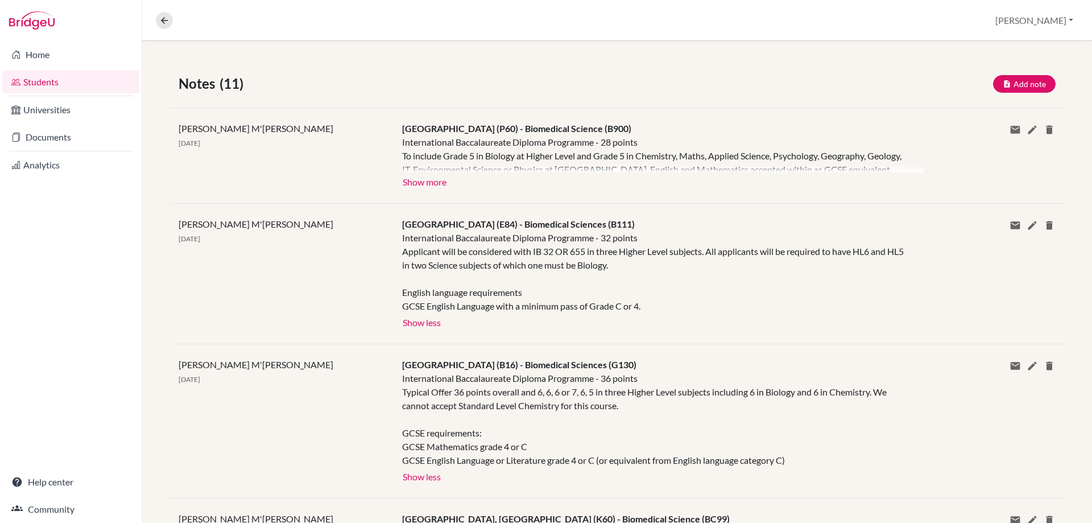
scroll to position [171, 0]
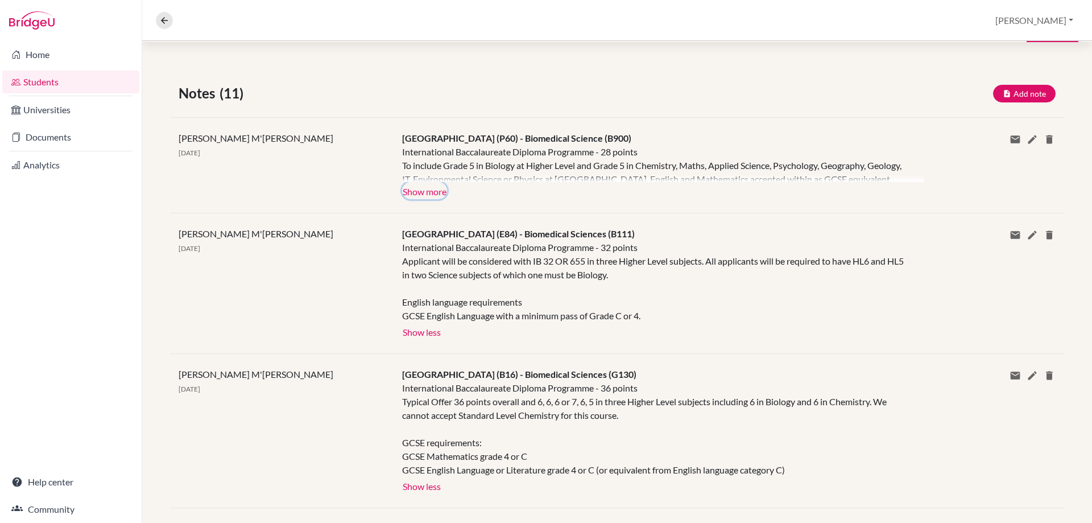
click at [422, 189] on button "Show more" at bounding box center [424, 190] width 45 height 17
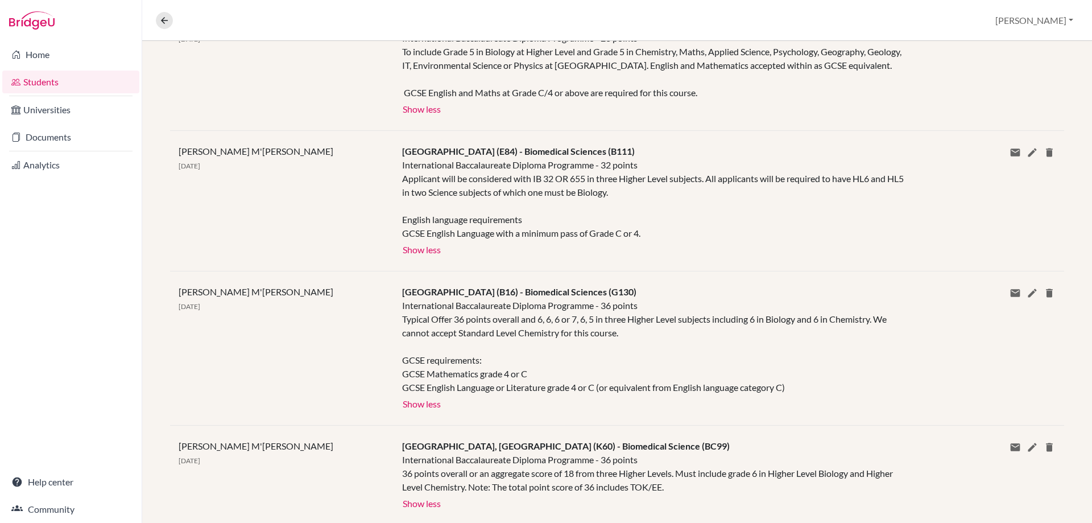
scroll to position [341, 0]
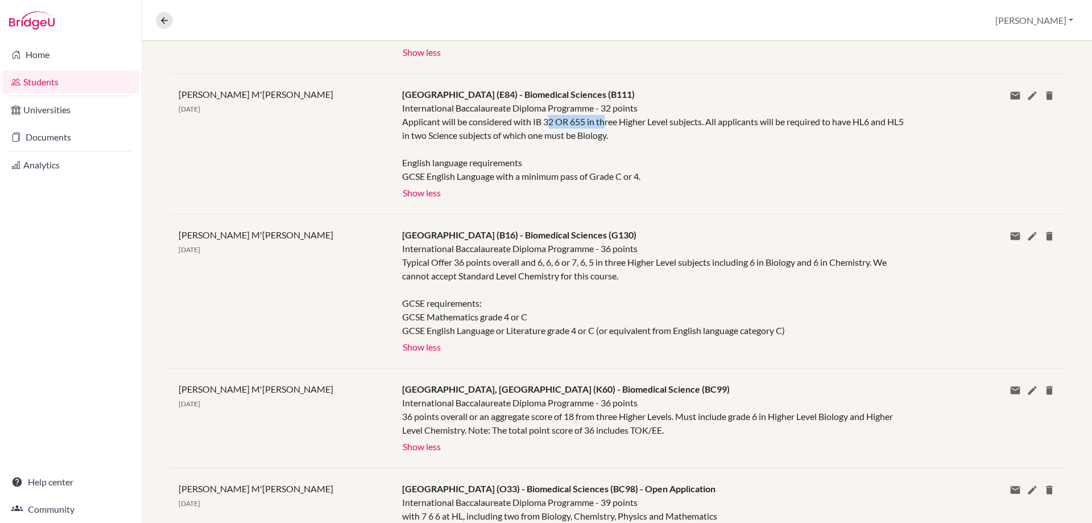
drag, startPoint x: 546, startPoint y: 125, endPoint x: 603, endPoint y: 122, distance: 57.0
click at [603, 122] on div "International Baccalaureate Diploma Programme - 32 points Applicant will be con…" at bounding box center [654, 142] width 505 height 82
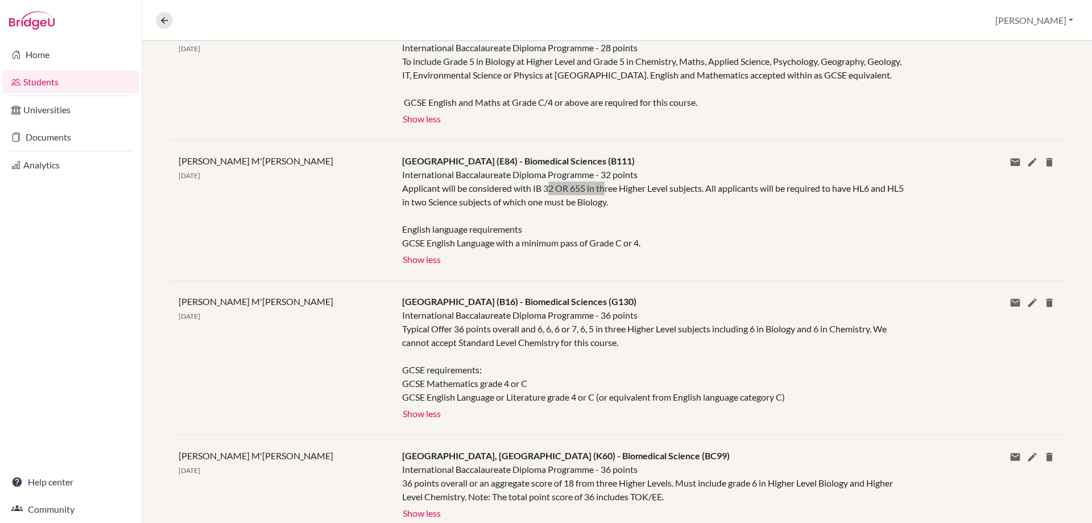
scroll to position [228, 0]
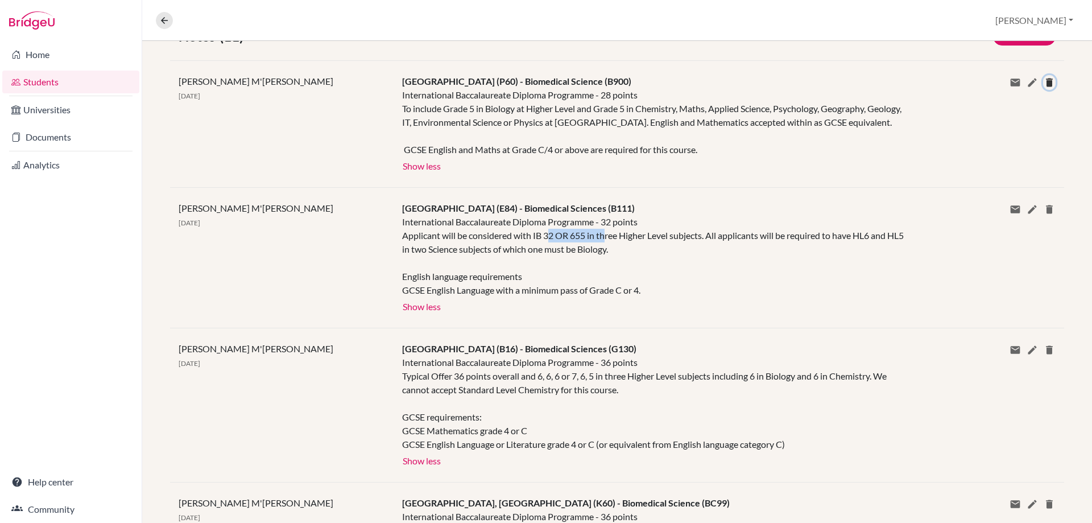
click at [1044, 86] on icon at bounding box center [1049, 82] width 11 height 11
click at [1041, 137] on button "Delete" at bounding box center [1059, 132] width 43 height 18
